Goal: Browse casually

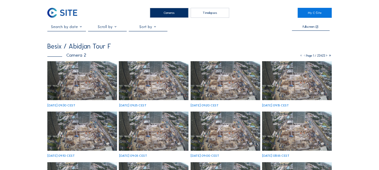
click at [72, 75] on img at bounding box center [82, 80] width 70 height 39
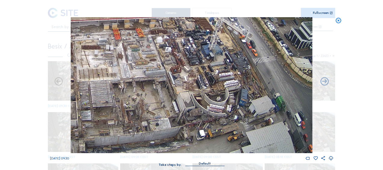
drag, startPoint x: 240, startPoint y: 132, endPoint x: 204, endPoint y: 116, distance: 39.6
click at [204, 116] on img at bounding box center [192, 85] width 242 height 136
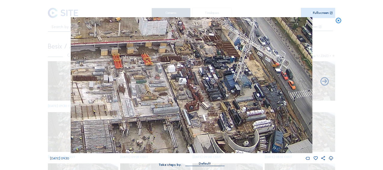
drag, startPoint x: 177, startPoint y: 78, endPoint x: 210, endPoint y: 135, distance: 65.7
click at [210, 135] on img at bounding box center [192, 85] width 242 height 136
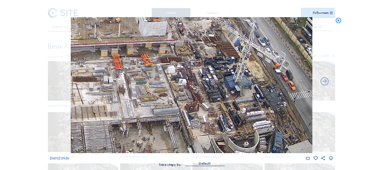
drag, startPoint x: 199, startPoint y: 90, endPoint x: 210, endPoint y: 115, distance: 27.7
click at [210, 115] on img at bounding box center [192, 85] width 242 height 136
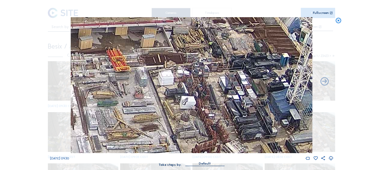
drag, startPoint x: 159, startPoint y: 106, endPoint x: 195, endPoint y: 74, distance: 48.0
click at [195, 74] on img at bounding box center [192, 85] width 242 height 136
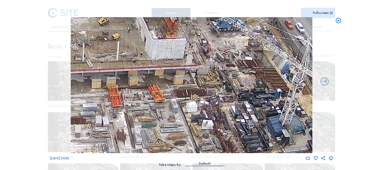
drag, startPoint x: 188, startPoint y: 65, endPoint x: 198, endPoint y: 98, distance: 34.0
click at [198, 98] on img at bounding box center [192, 85] width 242 height 136
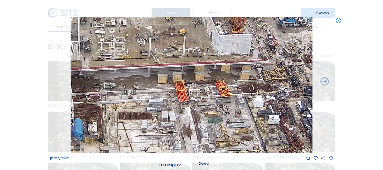
drag, startPoint x: 114, startPoint y: 96, endPoint x: 181, endPoint y: 91, distance: 66.5
click at [181, 91] on img at bounding box center [192, 85] width 242 height 136
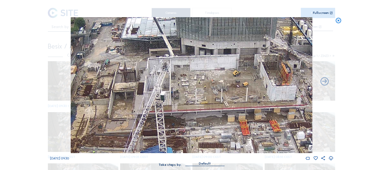
drag, startPoint x: 131, startPoint y: 81, endPoint x: 174, endPoint y: 78, distance: 43.5
click at [174, 78] on img at bounding box center [192, 85] width 242 height 136
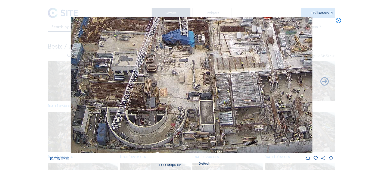
drag, startPoint x: 172, startPoint y: 125, endPoint x: 214, endPoint y: 48, distance: 87.6
click at [214, 48] on img at bounding box center [192, 85] width 242 height 136
drag, startPoint x: 157, startPoint y: 114, endPoint x: 209, endPoint y: 61, distance: 75.2
click at [209, 61] on img at bounding box center [192, 85] width 242 height 136
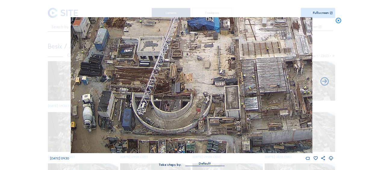
drag, startPoint x: 224, startPoint y: 94, endPoint x: 106, endPoint y: 85, distance: 118.7
click at [106, 85] on img at bounding box center [192, 85] width 242 height 136
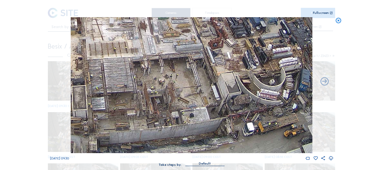
drag, startPoint x: 187, startPoint y: 116, endPoint x: 125, endPoint y: 96, distance: 65.1
click at [125, 96] on img at bounding box center [192, 85] width 242 height 136
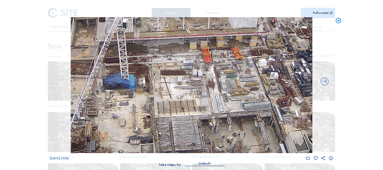
drag, startPoint x: 117, startPoint y: 84, endPoint x: 186, endPoint y: 142, distance: 89.3
click at [186, 142] on img at bounding box center [192, 85] width 242 height 136
drag, startPoint x: 232, startPoint y: 134, endPoint x: 159, endPoint y: 104, distance: 78.6
click at [159, 104] on img at bounding box center [192, 85] width 242 height 136
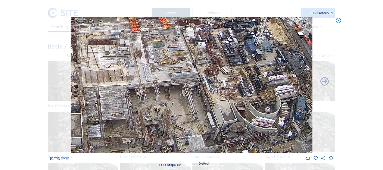
drag, startPoint x: 192, startPoint y: 100, endPoint x: 184, endPoint y: 101, distance: 7.9
click at [187, 100] on img at bounding box center [192, 85] width 242 height 136
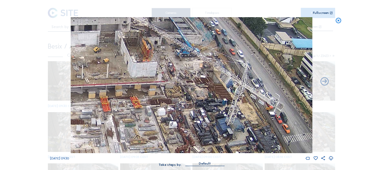
drag, startPoint x: 215, startPoint y: 47, endPoint x: 234, endPoint y: 132, distance: 87.4
click at [234, 132] on img at bounding box center [192, 85] width 242 height 136
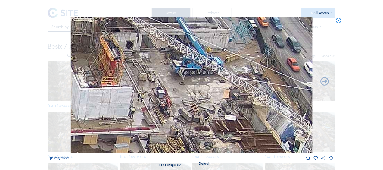
drag, startPoint x: 158, startPoint y: 90, endPoint x: 180, endPoint y: 131, distance: 46.9
click at [181, 132] on img at bounding box center [192, 85] width 242 height 136
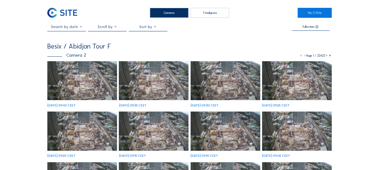
click at [78, 86] on img at bounding box center [82, 80] width 70 height 39
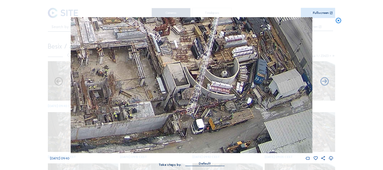
drag, startPoint x: 280, startPoint y: 136, endPoint x: 208, endPoint y: 102, distance: 79.6
click at [228, 95] on img at bounding box center [192, 85] width 242 height 136
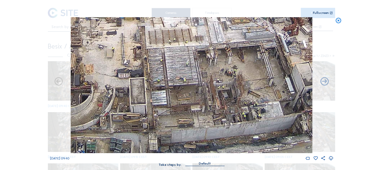
drag, startPoint x: 246, startPoint y: 81, endPoint x: 280, endPoint y: 72, distance: 34.9
click at [279, 72] on img at bounding box center [192, 85] width 242 height 136
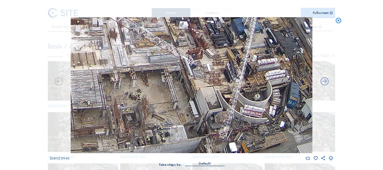
drag, startPoint x: 194, startPoint y: 99, endPoint x: 95, endPoint y: 60, distance: 106.2
click at [95, 60] on img at bounding box center [192, 85] width 242 height 136
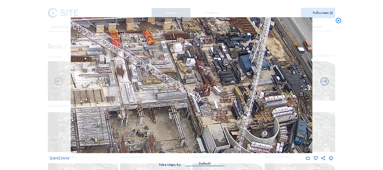
drag, startPoint x: 231, startPoint y: 92, endPoint x: 230, endPoint y: 118, distance: 26.0
click at [234, 133] on img at bounding box center [192, 85] width 242 height 136
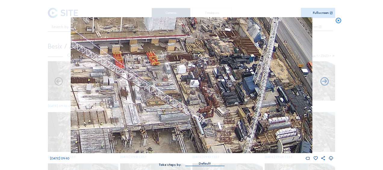
drag, startPoint x: 225, startPoint y: 54, endPoint x: 226, endPoint y: 80, distance: 25.3
click at [226, 80] on img at bounding box center [192, 85] width 242 height 136
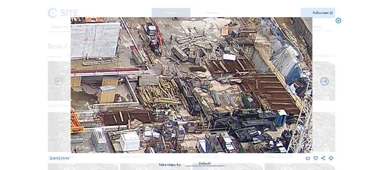
drag, startPoint x: 217, startPoint y: 52, endPoint x: 214, endPoint y: 83, distance: 30.9
click at [214, 83] on img at bounding box center [192, 85] width 242 height 136
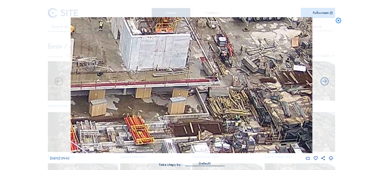
drag, startPoint x: 190, startPoint y: 77, endPoint x: 210, endPoint y: 80, distance: 20.7
click at [210, 80] on img at bounding box center [192, 85] width 242 height 136
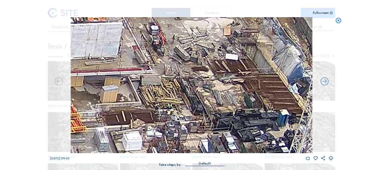
drag, startPoint x: 254, startPoint y: 116, endPoint x: 117, endPoint y: 93, distance: 138.1
click at [117, 93] on img at bounding box center [192, 85] width 242 height 136
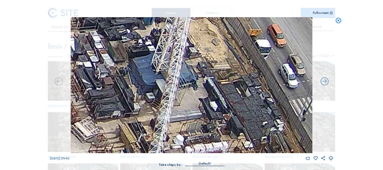
drag, startPoint x: 173, startPoint y: 64, endPoint x: 153, endPoint y: 18, distance: 49.8
click at [152, 17] on div "Scroll to travel through time | Press 'Alt' Button + Scroll to Zoom | Click and…" at bounding box center [192, 86] width 284 height 172
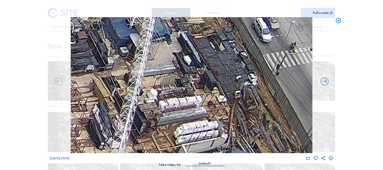
drag, startPoint x: 199, startPoint y: 91, endPoint x: 194, endPoint y: 72, distance: 19.5
click at [194, 72] on img at bounding box center [192, 85] width 242 height 136
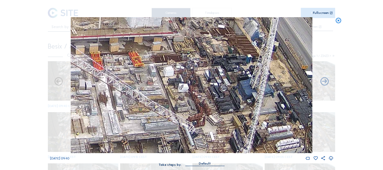
drag, startPoint x: 136, startPoint y: 55, endPoint x: 245, endPoint y: 100, distance: 118.8
click at [246, 101] on img at bounding box center [192, 85] width 242 height 136
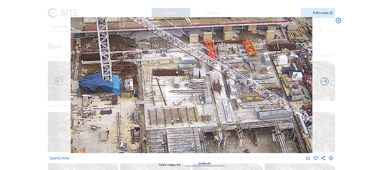
drag, startPoint x: 108, startPoint y: 72, endPoint x: 182, endPoint y: 60, distance: 75.1
click at [211, 56] on img at bounding box center [192, 85] width 242 height 136
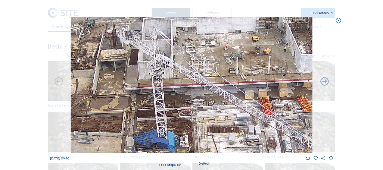
drag, startPoint x: 148, startPoint y: 54, endPoint x: 203, endPoint y: 111, distance: 79.3
click at [203, 111] on img at bounding box center [192, 85] width 242 height 136
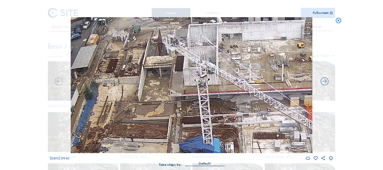
drag, startPoint x: 137, startPoint y: 81, endPoint x: 182, endPoint y: 87, distance: 45.7
click at [182, 87] on img at bounding box center [192, 85] width 242 height 136
drag, startPoint x: 141, startPoint y: 116, endPoint x: 170, endPoint y: 59, distance: 63.3
click at [170, 59] on img at bounding box center [192, 85] width 242 height 136
